Goal: Task Accomplishment & Management: Complete application form

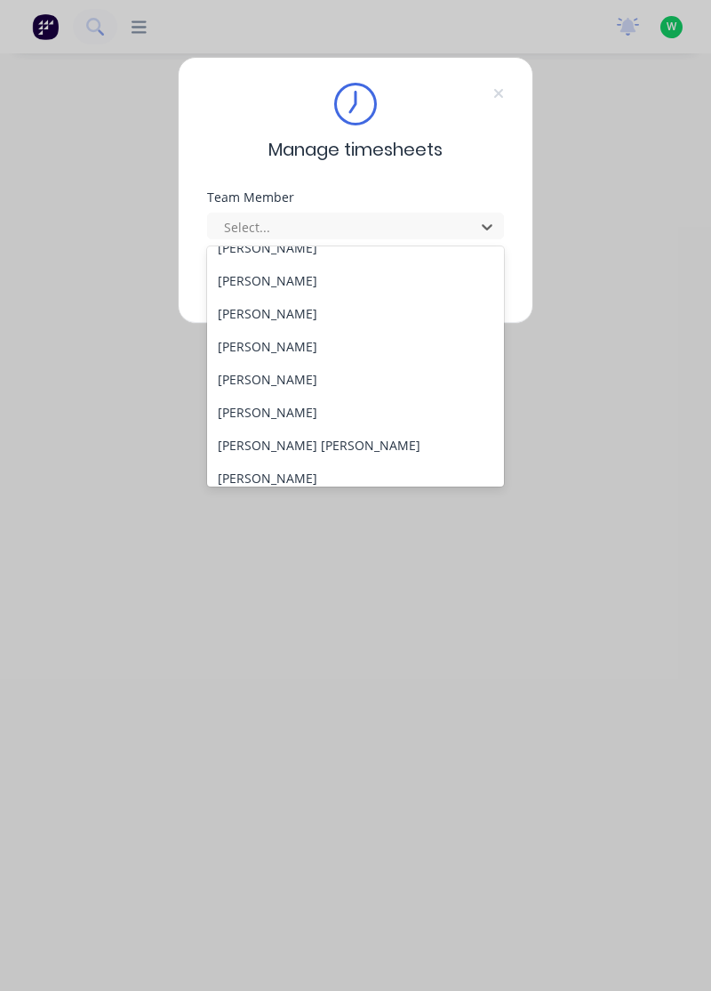
scroll to position [105, 0]
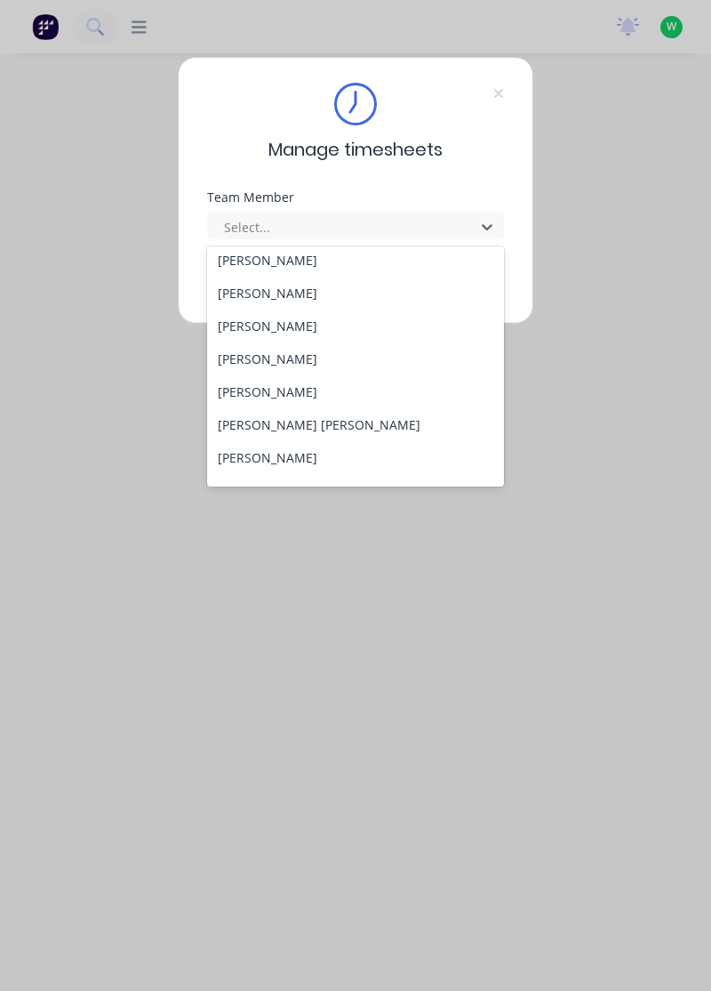
click at [269, 393] on div "[PERSON_NAME]" at bounding box center [356, 391] width 298 height 33
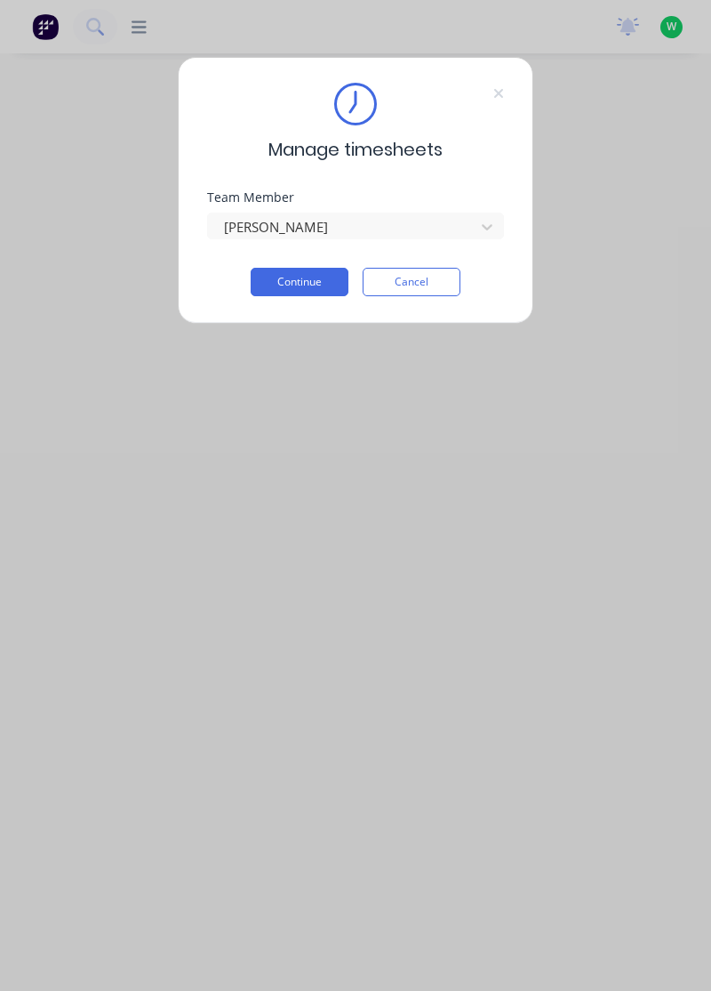
click at [293, 285] on button "Continue" at bounding box center [300, 282] width 98 height 28
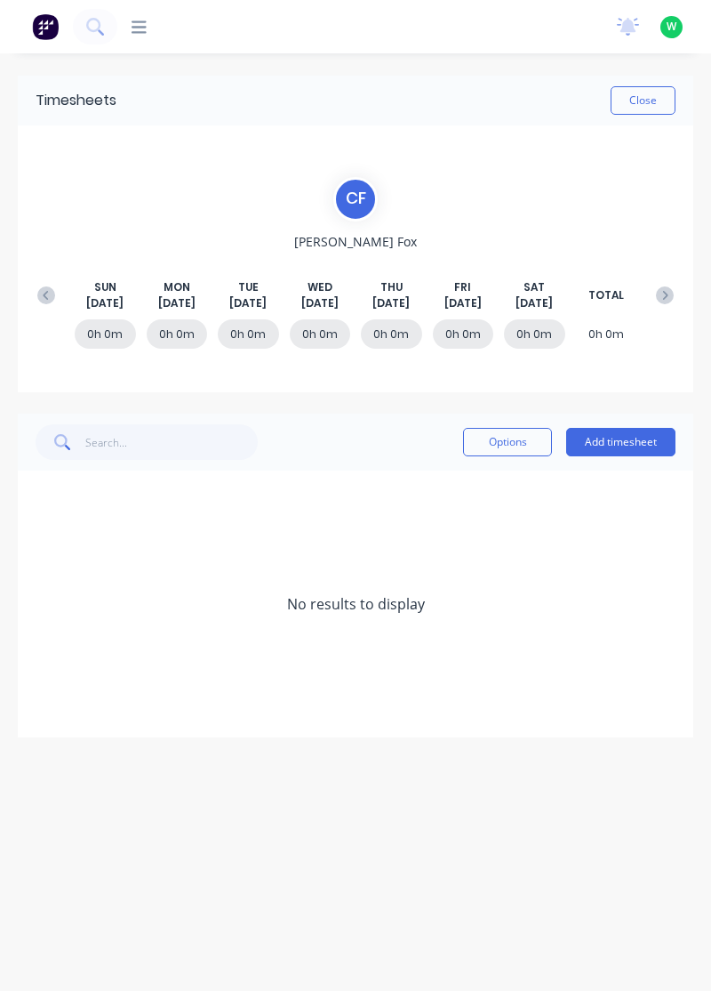
click at [598, 444] on button "Add timesheet" at bounding box center [621, 442] width 109 height 28
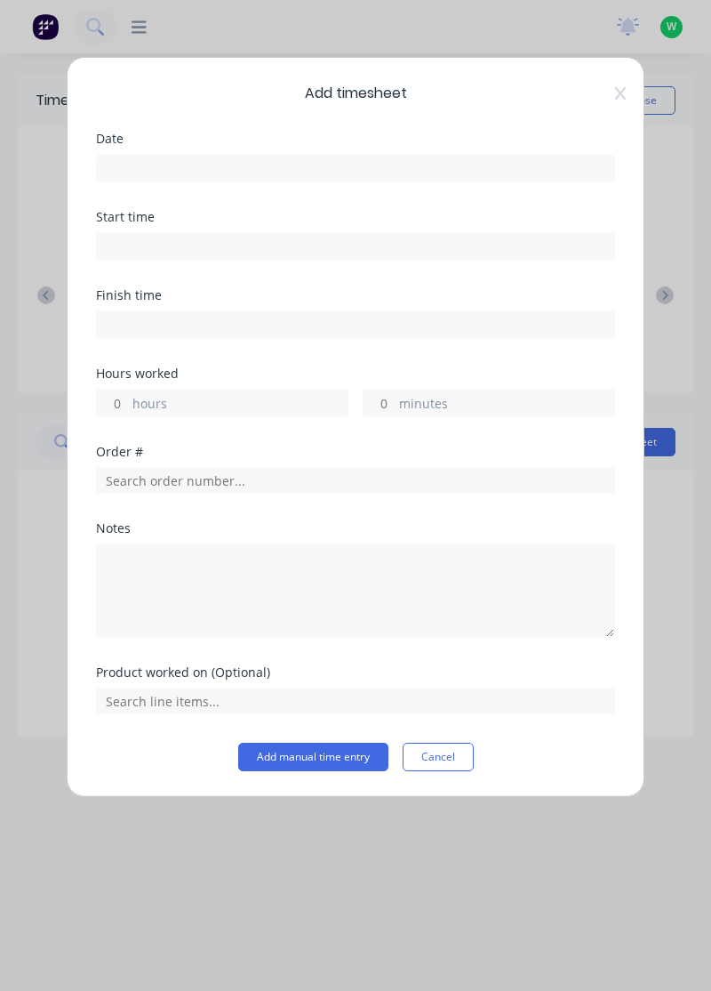
click at [477, 162] on input at bounding box center [356, 168] width 518 height 27
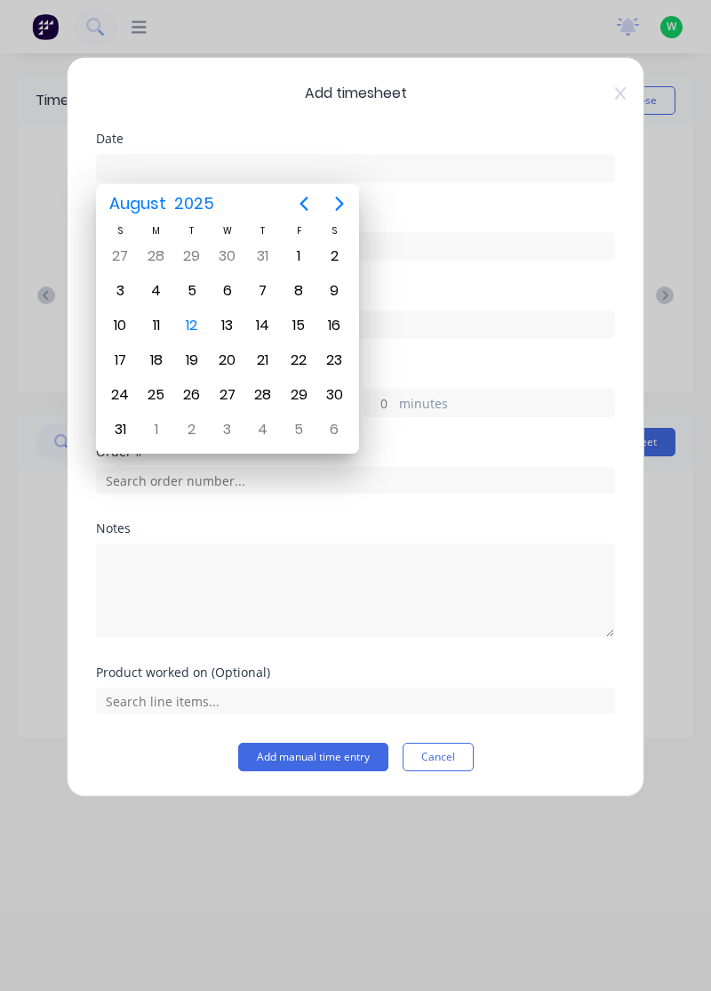
click at [159, 317] on div "11" at bounding box center [156, 325] width 27 height 27
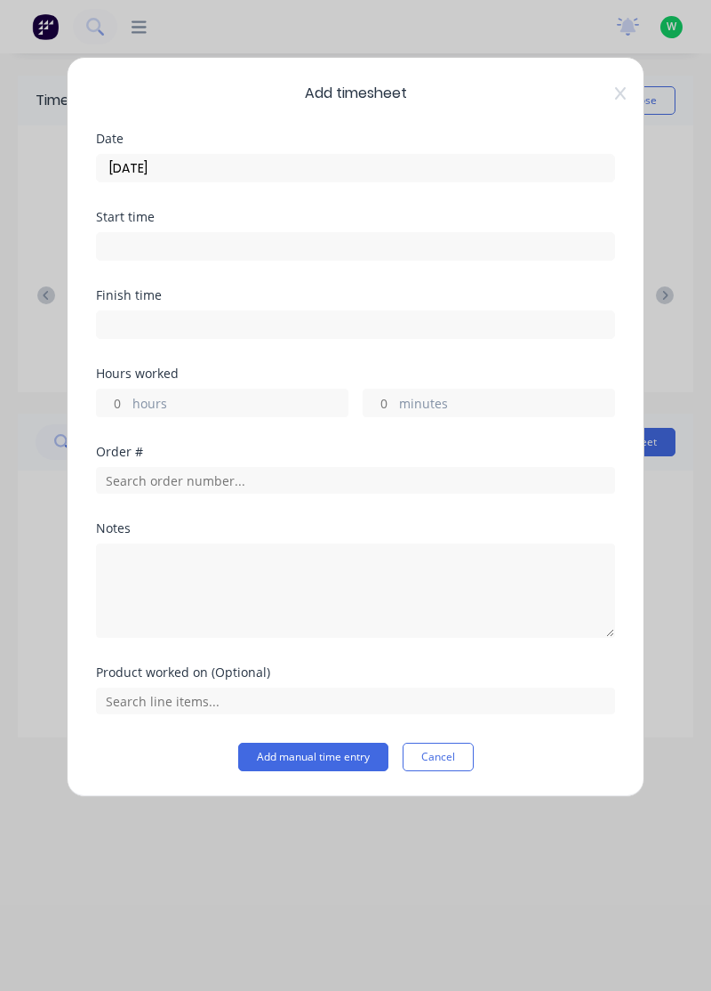
type input "[DATE]"
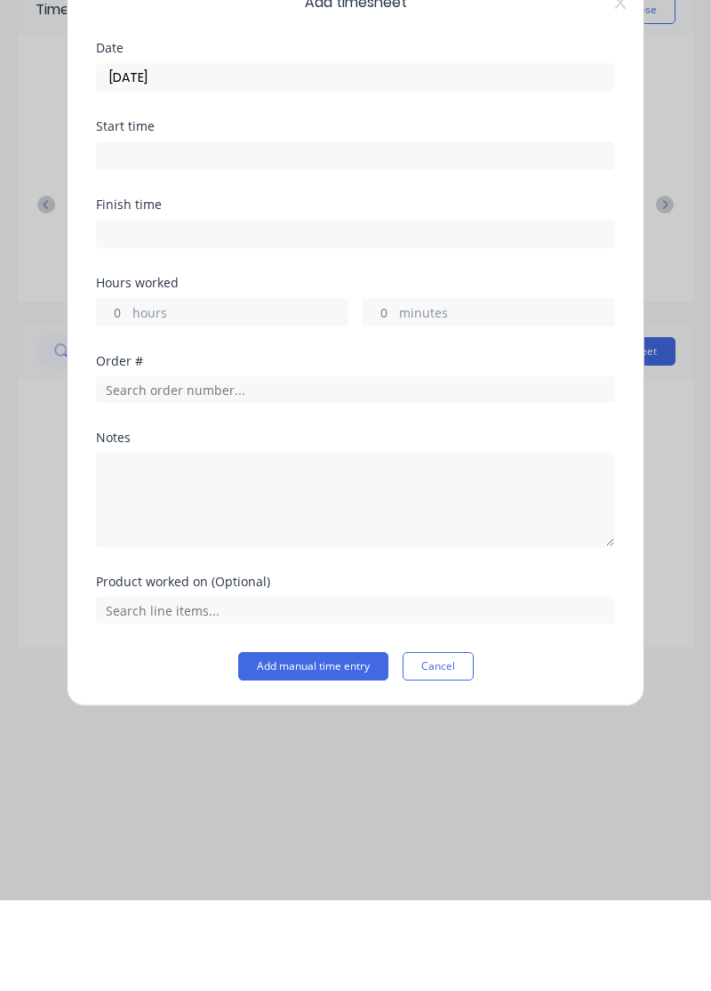
click at [221, 405] on label "hours" at bounding box center [240, 405] width 215 height 22
click at [128, 405] on input "hours" at bounding box center [112, 403] width 31 height 27
type input "4"
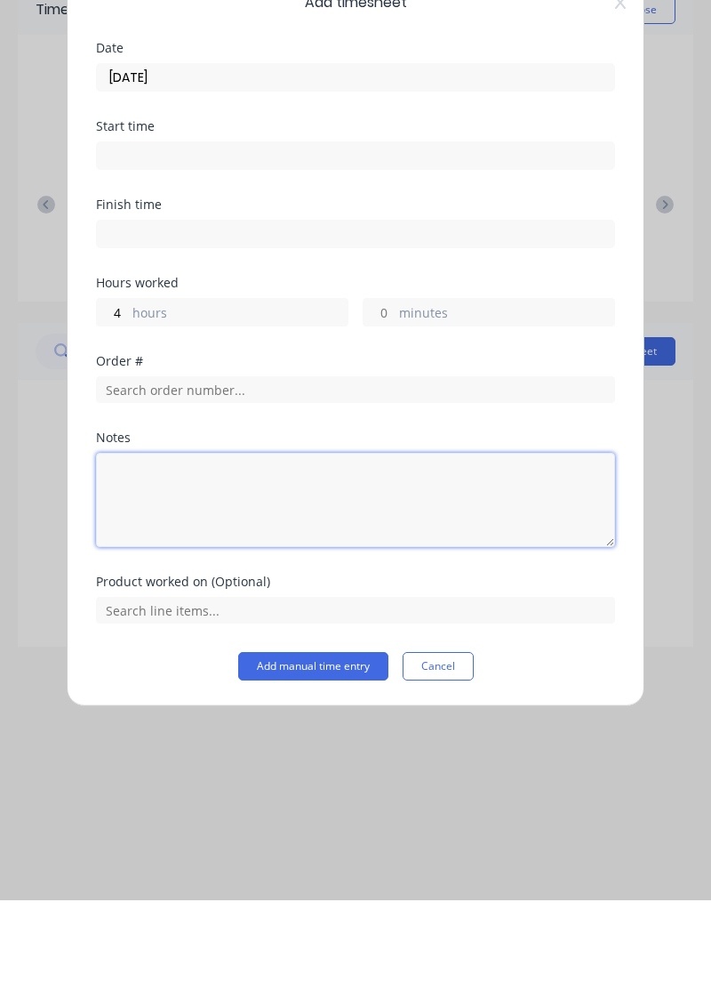
click at [254, 591] on textarea at bounding box center [355, 590] width 519 height 94
type textarea "Assist employees, take photos,manage jobs, consumables from store"
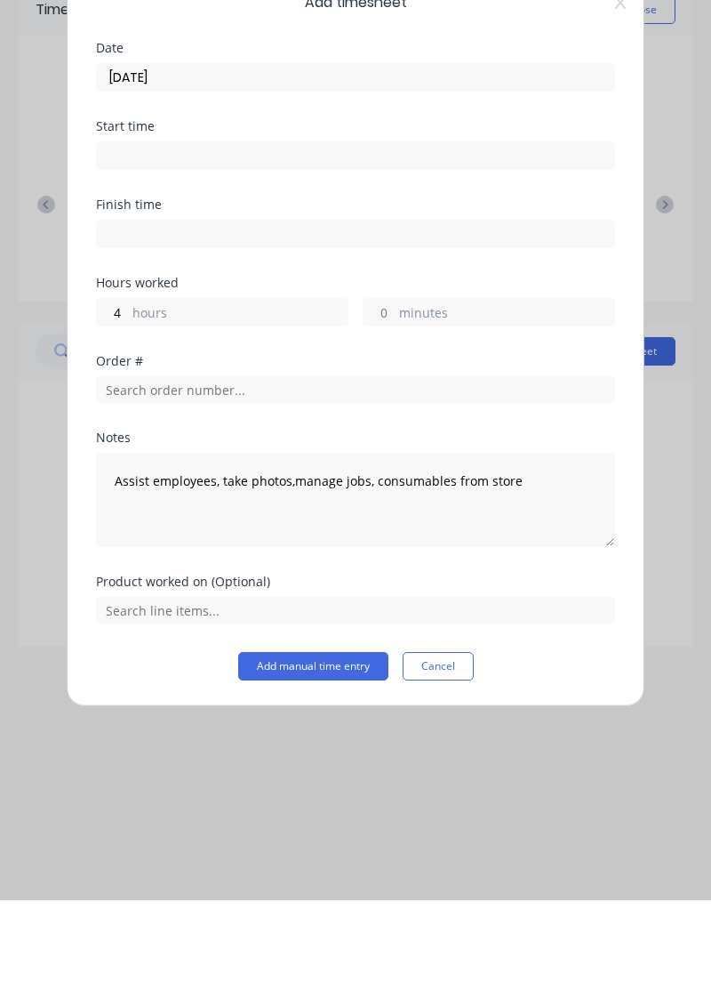
click at [265, 756] on button "Add manual time entry" at bounding box center [313, 757] width 150 height 28
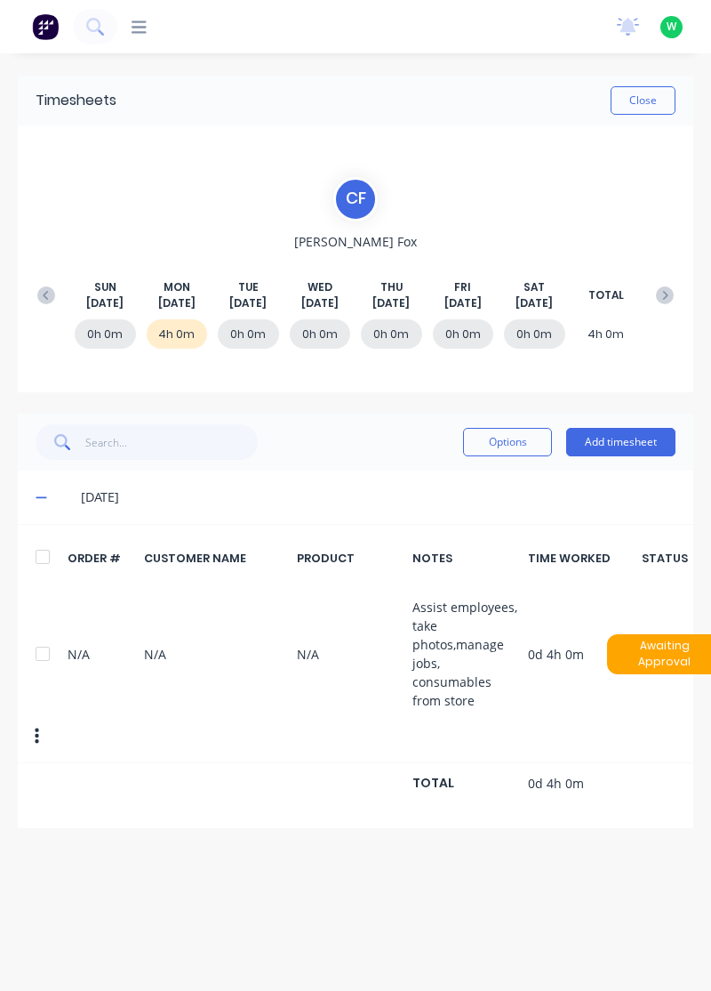
click at [639, 445] on button "Add timesheet" at bounding box center [621, 442] width 109 height 28
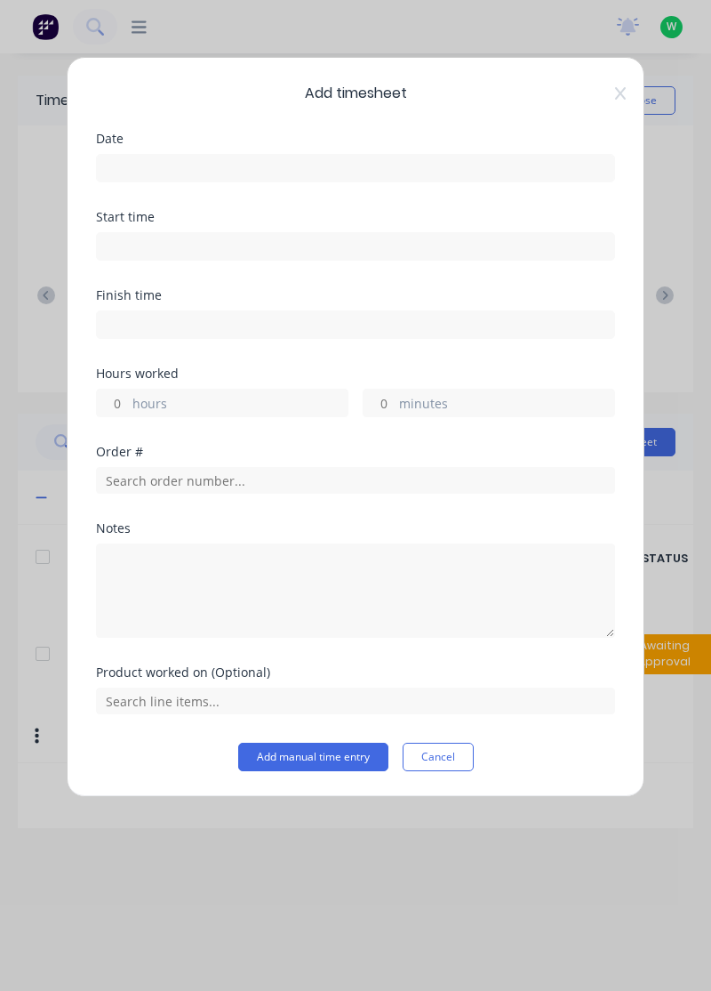
click at [327, 162] on input at bounding box center [356, 168] width 518 height 27
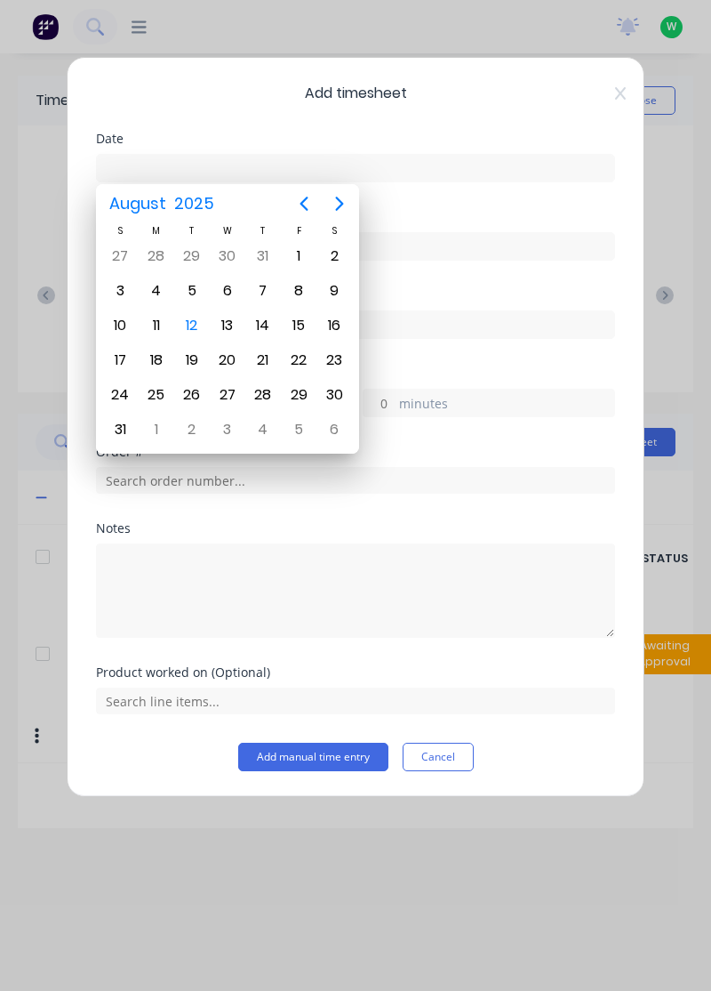
click at [165, 314] on div "11" at bounding box center [156, 325] width 27 height 27
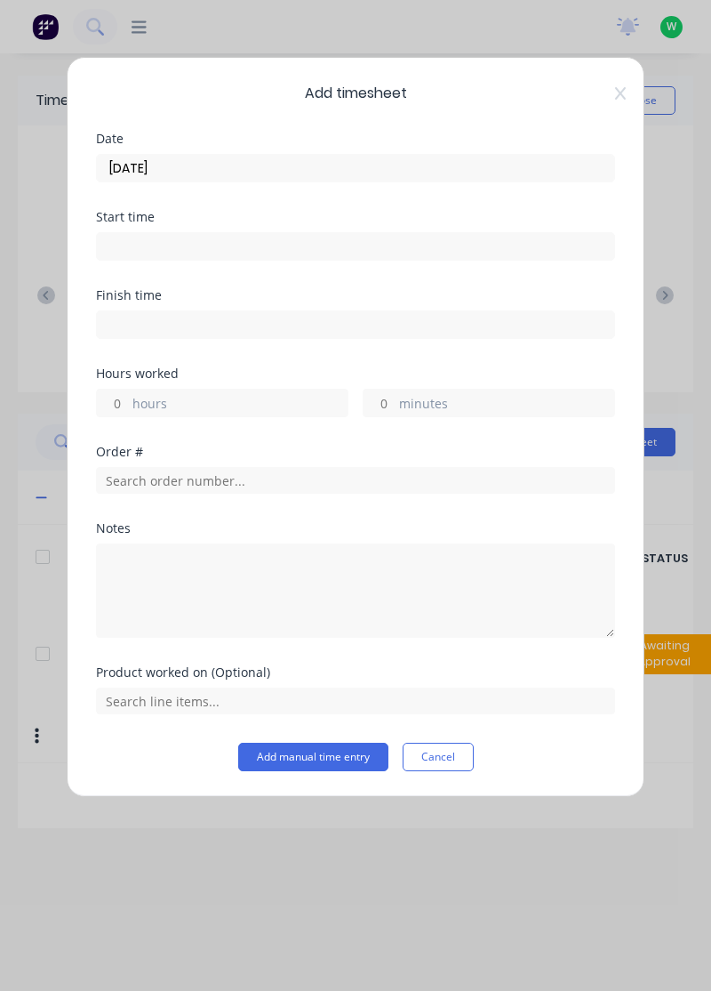
type input "[DATE]"
click at [194, 398] on label "hours" at bounding box center [240, 405] width 215 height 22
click at [128, 398] on input "hours" at bounding box center [112, 403] width 31 height 27
type input "6"
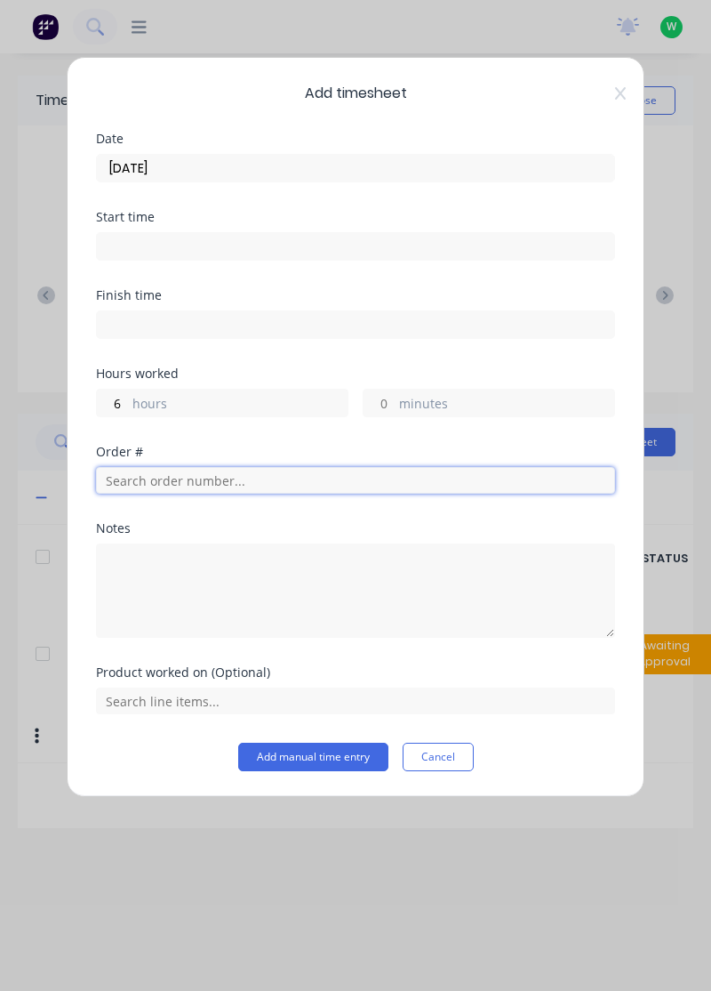
click at [219, 484] on input "text" at bounding box center [355, 480] width 519 height 27
type input "18751"
click at [170, 548] on span "R& D Mining" at bounding box center [355, 543] width 491 height 16
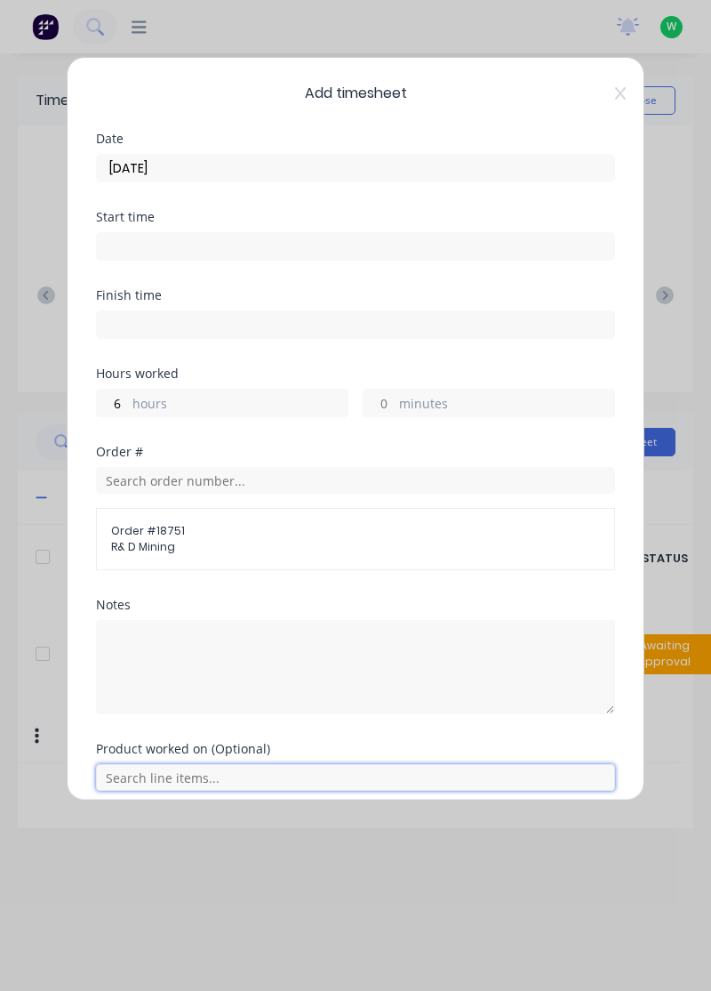
click at [208, 776] on input "text" at bounding box center [355, 777] width 519 height 27
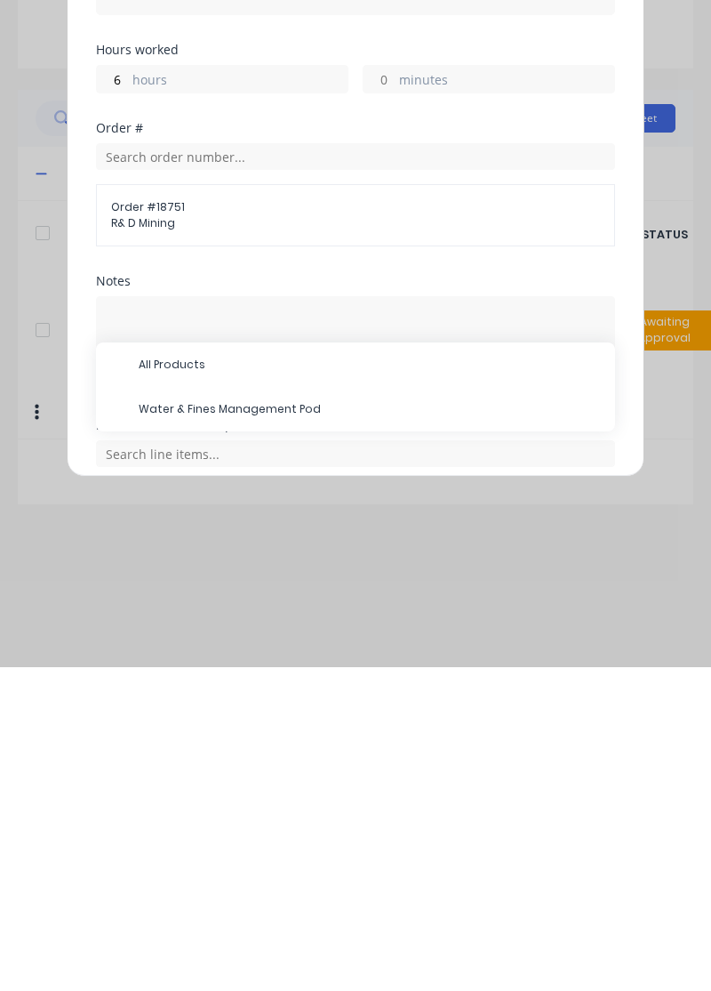
click at [271, 736] on span "Water & Fines Management Pod" at bounding box center [370, 733] width 462 height 16
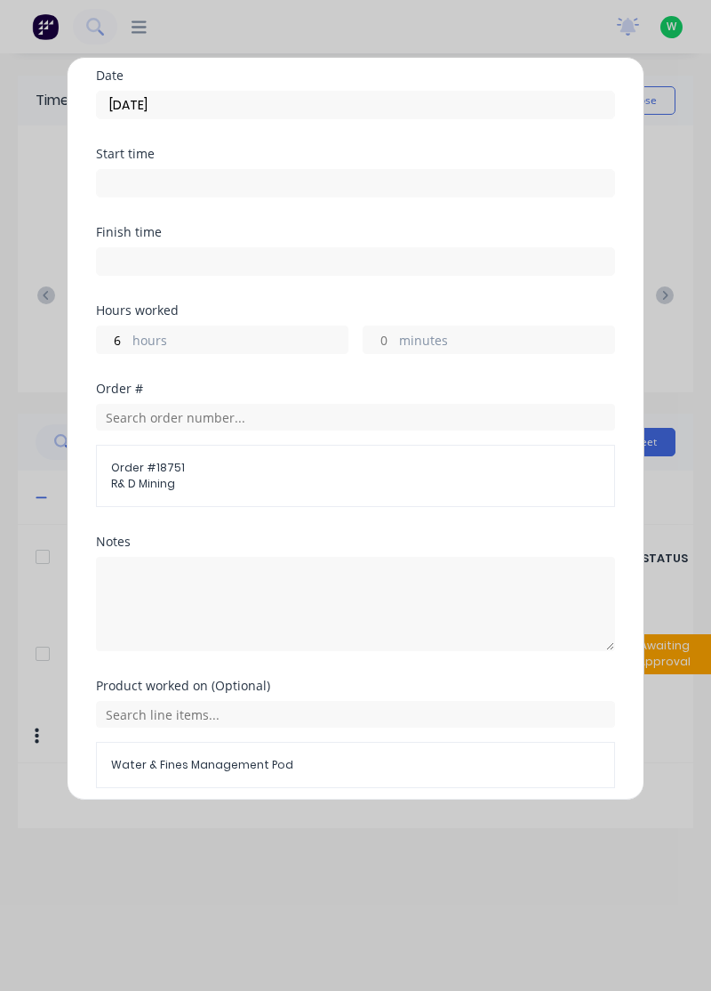
scroll to position [62, 0]
click at [318, 832] on button "Add manual time entry" at bounding box center [313, 831] width 150 height 28
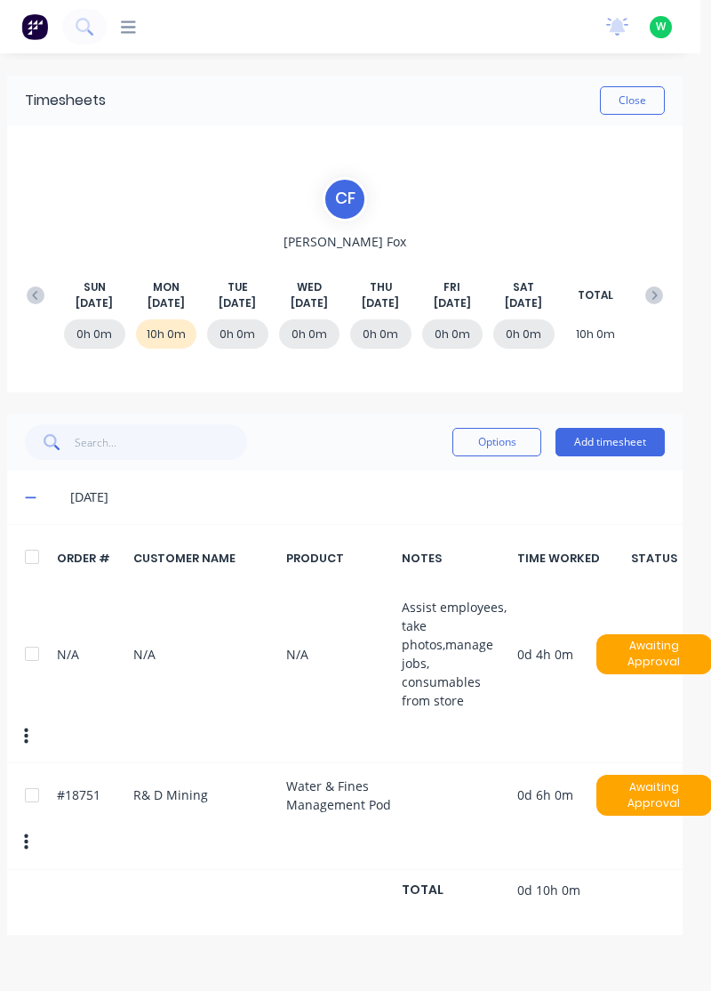
scroll to position [0, 0]
